Goal: Obtain resource: Obtain resource

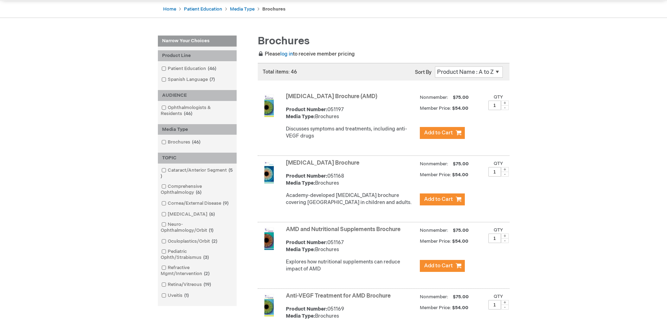
scroll to position [70, 0]
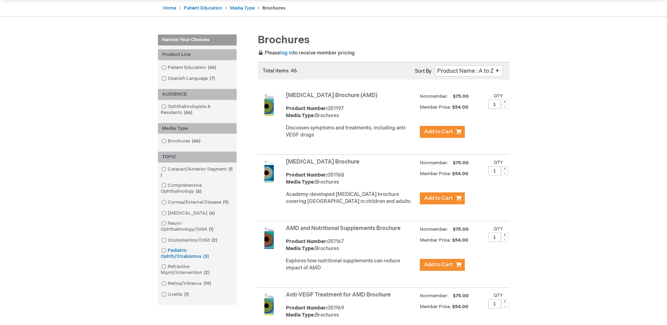
click at [168, 250] on span at bounding box center [168, 251] width 0 height 6
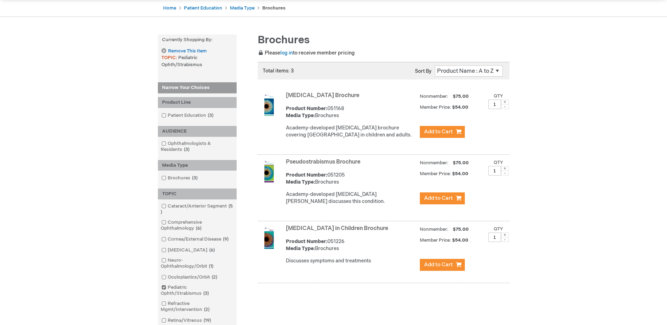
click at [271, 243] on img at bounding box center [269, 237] width 23 height 23
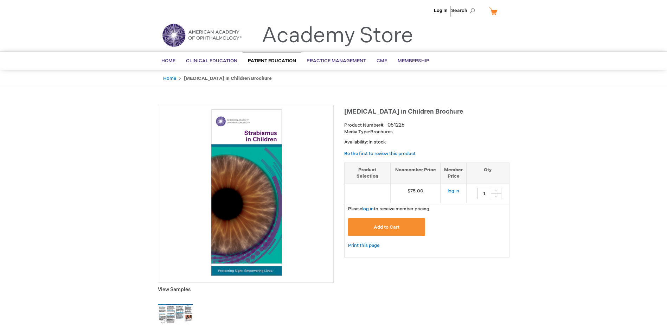
click at [177, 312] on img at bounding box center [175, 314] width 35 height 35
click at [367, 245] on link "Print this page" at bounding box center [363, 245] width 31 height 9
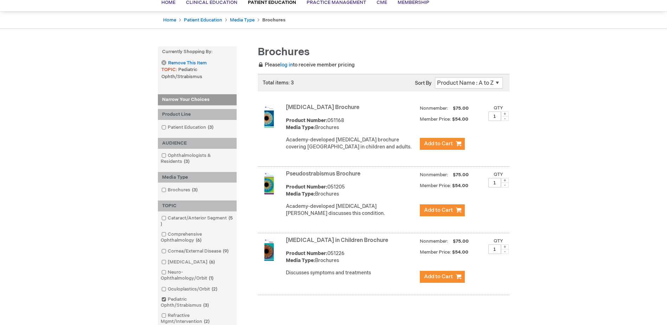
scroll to position [70, 0]
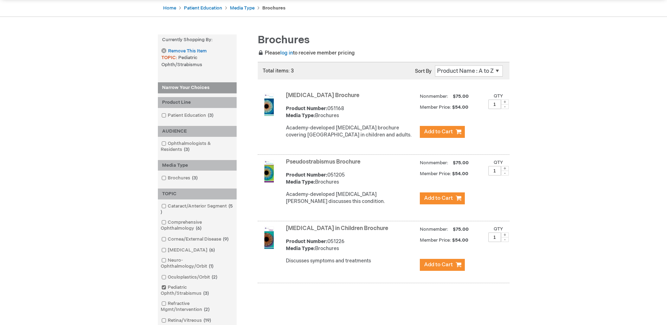
click at [306, 162] on link "Pseudostrabismus Brochure" at bounding box center [323, 162] width 75 height 7
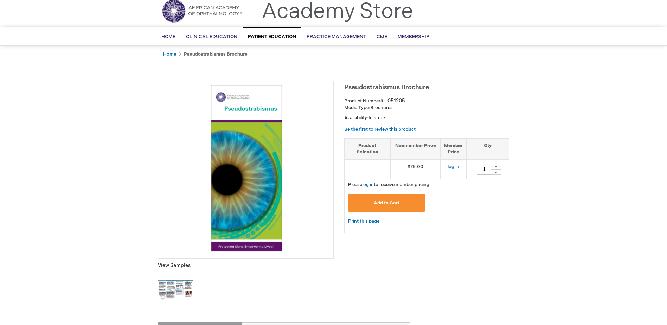
scroll to position [21, 0]
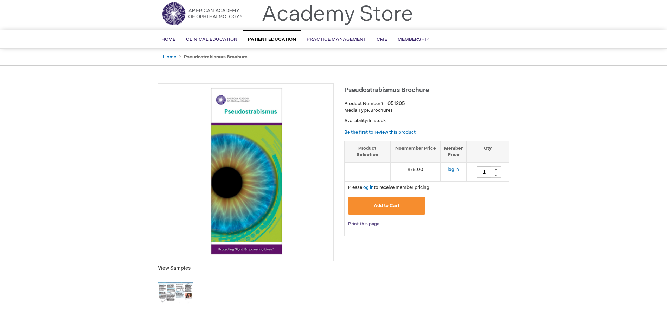
click at [369, 223] on link "Print this page" at bounding box center [363, 224] width 31 height 9
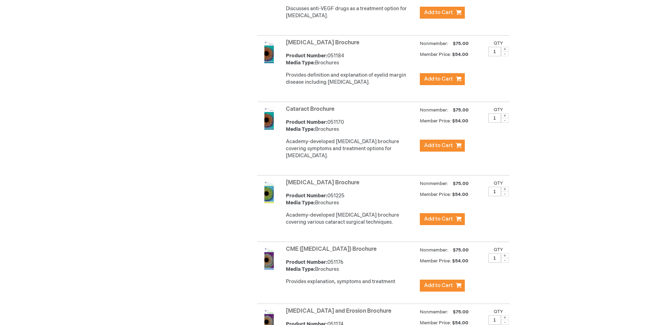
scroll to position [352, 0]
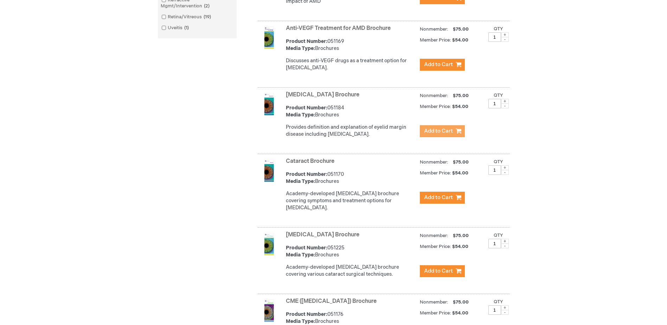
click at [443, 134] on span "Add to Cart" at bounding box center [438, 131] width 29 height 7
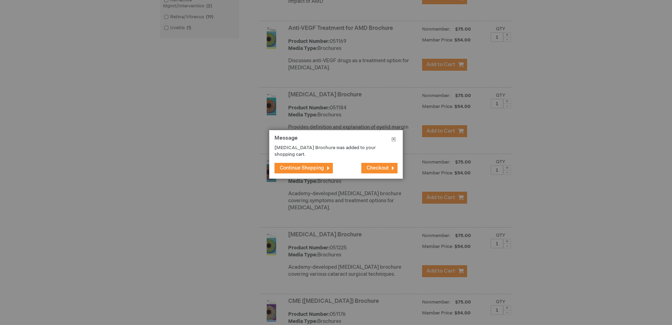
click at [395, 138] on button "Close" at bounding box center [394, 140] width 18 height 21
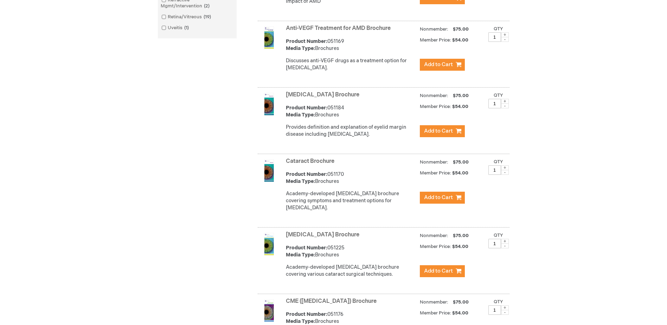
click at [303, 98] on link "[MEDICAL_DATA] Brochure" at bounding box center [322, 94] width 73 height 7
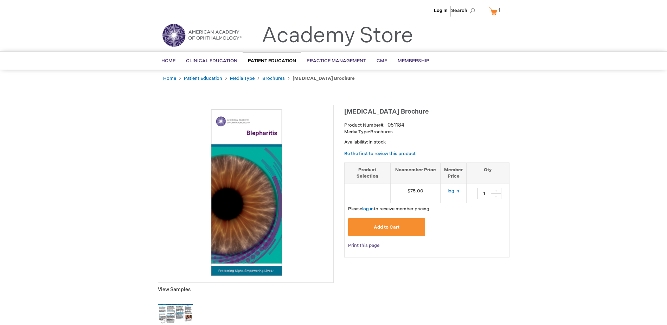
click at [359, 245] on link "Print this page" at bounding box center [363, 245] width 31 height 9
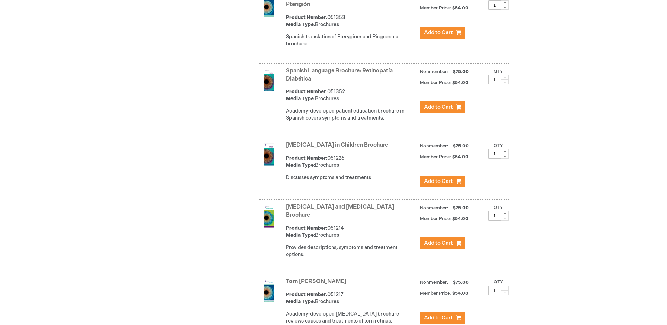
scroll to position [2714, 0]
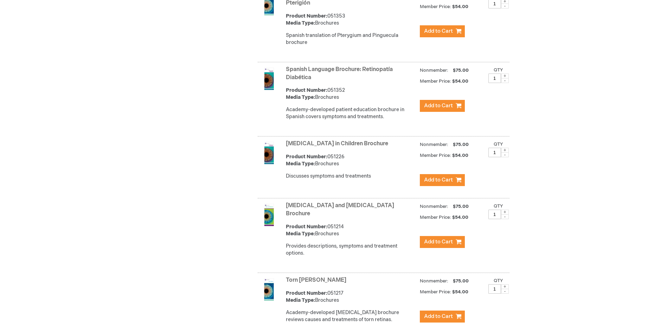
click at [310, 202] on link "Stye and Chalazion Brochure" at bounding box center [340, 209] width 108 height 15
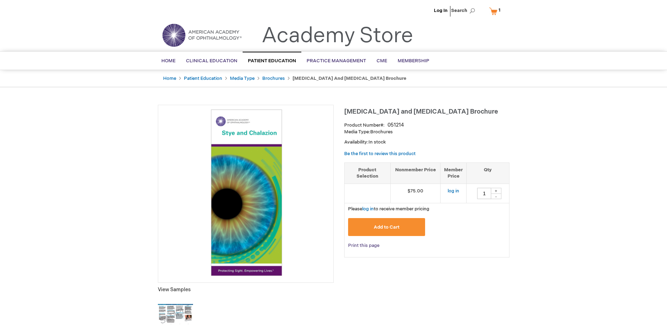
click at [356, 245] on link "Print this page" at bounding box center [363, 245] width 31 height 9
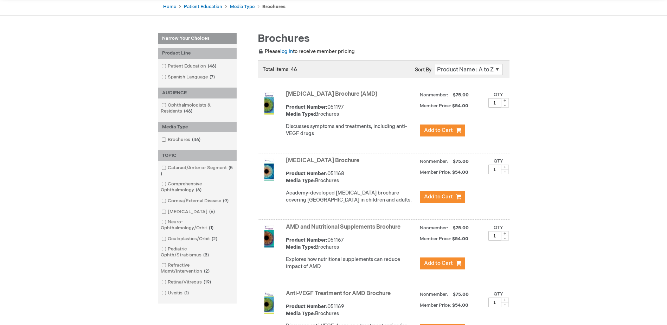
click at [317, 164] on link "[MEDICAL_DATA] Brochure" at bounding box center [322, 160] width 73 height 7
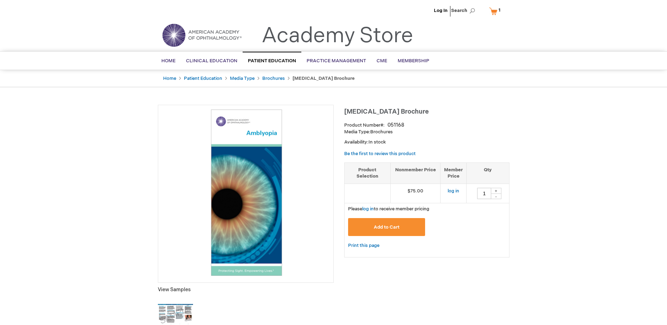
drag, startPoint x: 370, startPoint y: 245, endPoint x: 57, endPoint y: 280, distance: 314.9
click at [370, 245] on link "Print this page" at bounding box center [363, 245] width 31 height 9
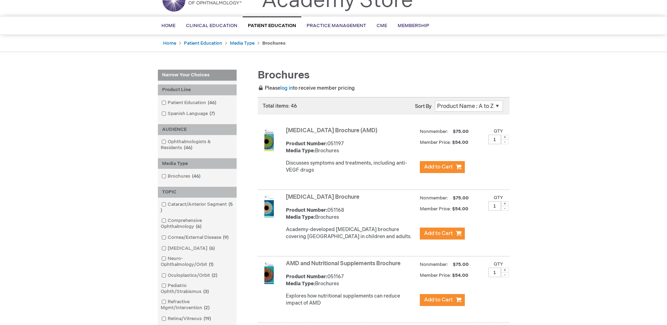
scroll to position [70, 0]
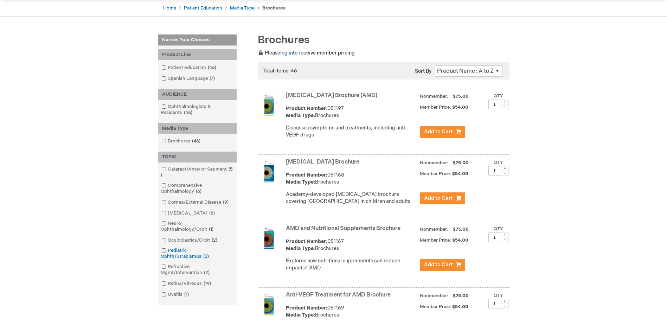
click at [168, 249] on span at bounding box center [168, 251] width 0 height 6
